Goal: Communication & Community: Connect with others

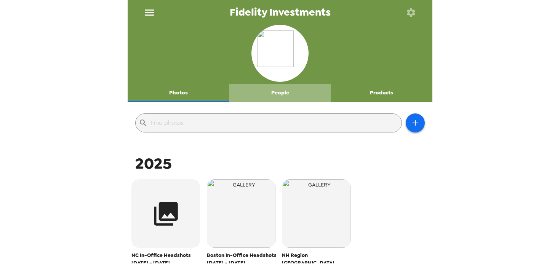
click at [283, 94] on button "People" at bounding box center [280, 93] width 102 height 18
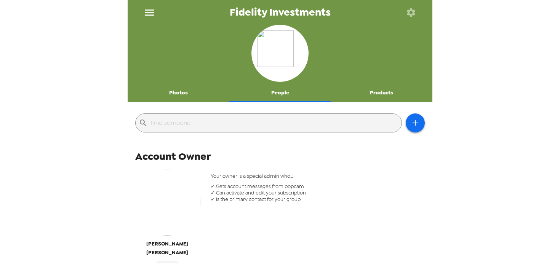
click at [301, 128] on input "text" at bounding box center [275, 123] width 248 height 12
click at [420, 121] on button "button" at bounding box center [415, 123] width 19 height 19
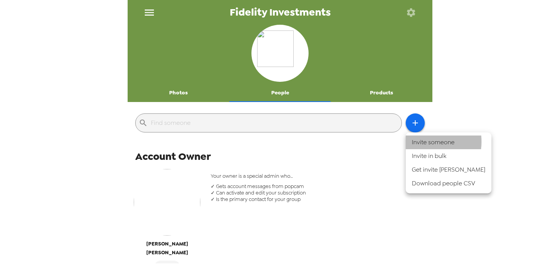
click at [420, 142] on li "Invite someone" at bounding box center [449, 143] width 86 height 14
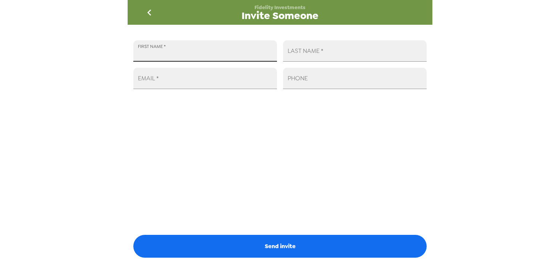
click at [213, 50] on input "FIRST NAME   *" at bounding box center [205, 50] width 144 height 21
type input "[PERSON_NAME]"
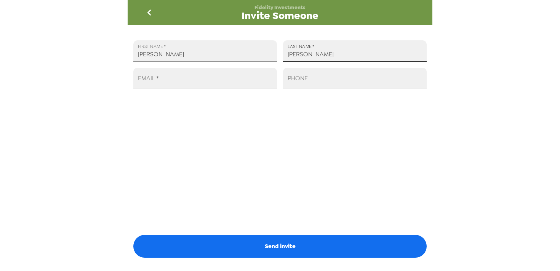
type input "[PERSON_NAME]"
click at [167, 75] on input "EMAIL   *" at bounding box center [205, 78] width 144 height 21
paste input "[PERSON_NAME][EMAIL_ADDRESS][PERSON_NAME][DOMAIN_NAME]"
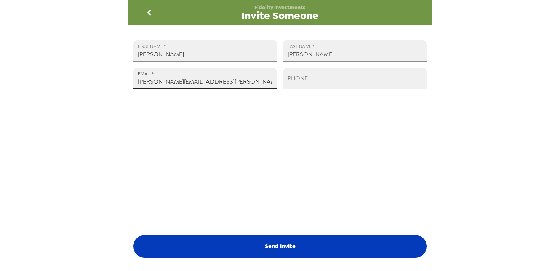
type input "[PERSON_NAME][EMAIL_ADDRESS][PERSON_NAME][DOMAIN_NAME]"
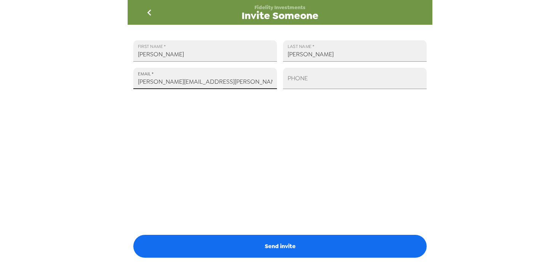
click at [242, 244] on button "Send invite" at bounding box center [279, 246] width 293 height 23
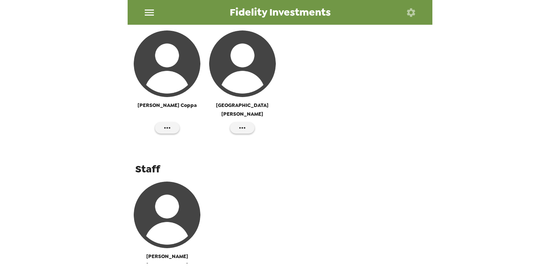
scroll to position [657, 0]
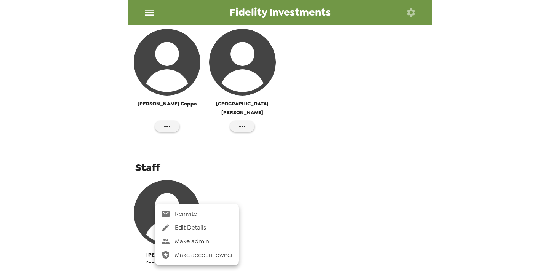
click at [198, 243] on span "Make admin" at bounding box center [204, 241] width 58 height 9
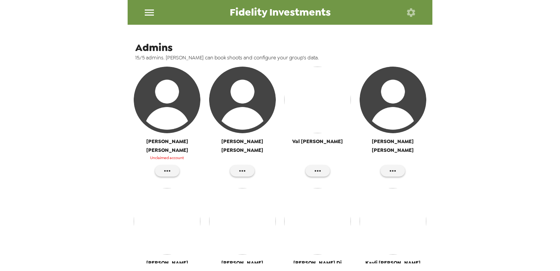
scroll to position [258, 0]
